Goal: Use online tool/utility

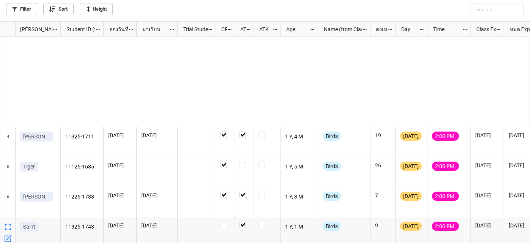
scroll to position [217, 526]
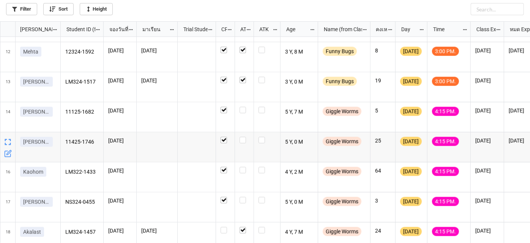
scroll to position [337, 0]
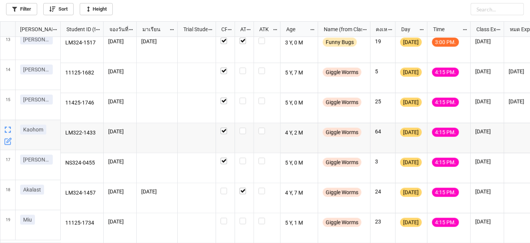
scroll to position [367, 0]
click at [242, 218] on label "grid" at bounding box center [244, 218] width 9 height 0
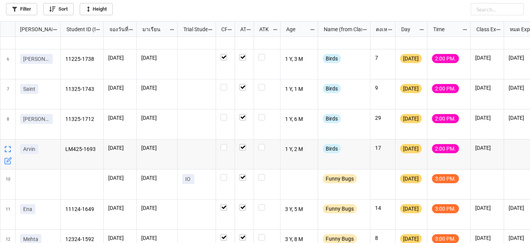
scroll to position [125, 0]
